Goal: Find specific page/section: Find specific page/section

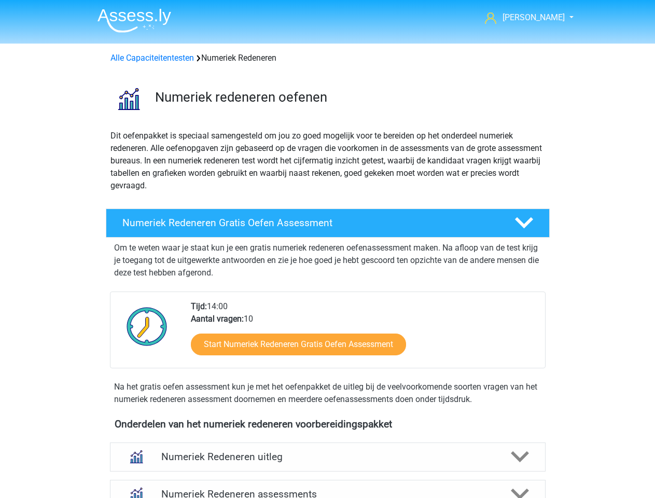
click at [535, 18] on span "Cynthia" at bounding box center [534, 17] width 62 height 10
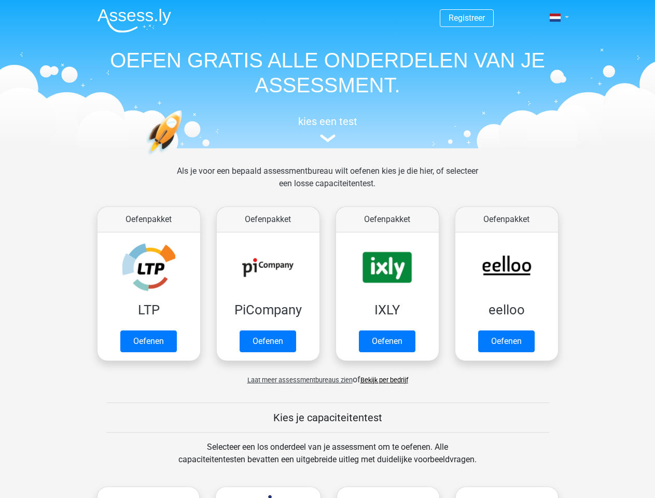
click at [556, 18] on span at bounding box center [555, 17] width 11 height 8
click at [297, 380] on span "Laat meer assessmentbureaus zien" at bounding box center [299, 380] width 105 height 8
